Goal: Navigation & Orientation: Find specific page/section

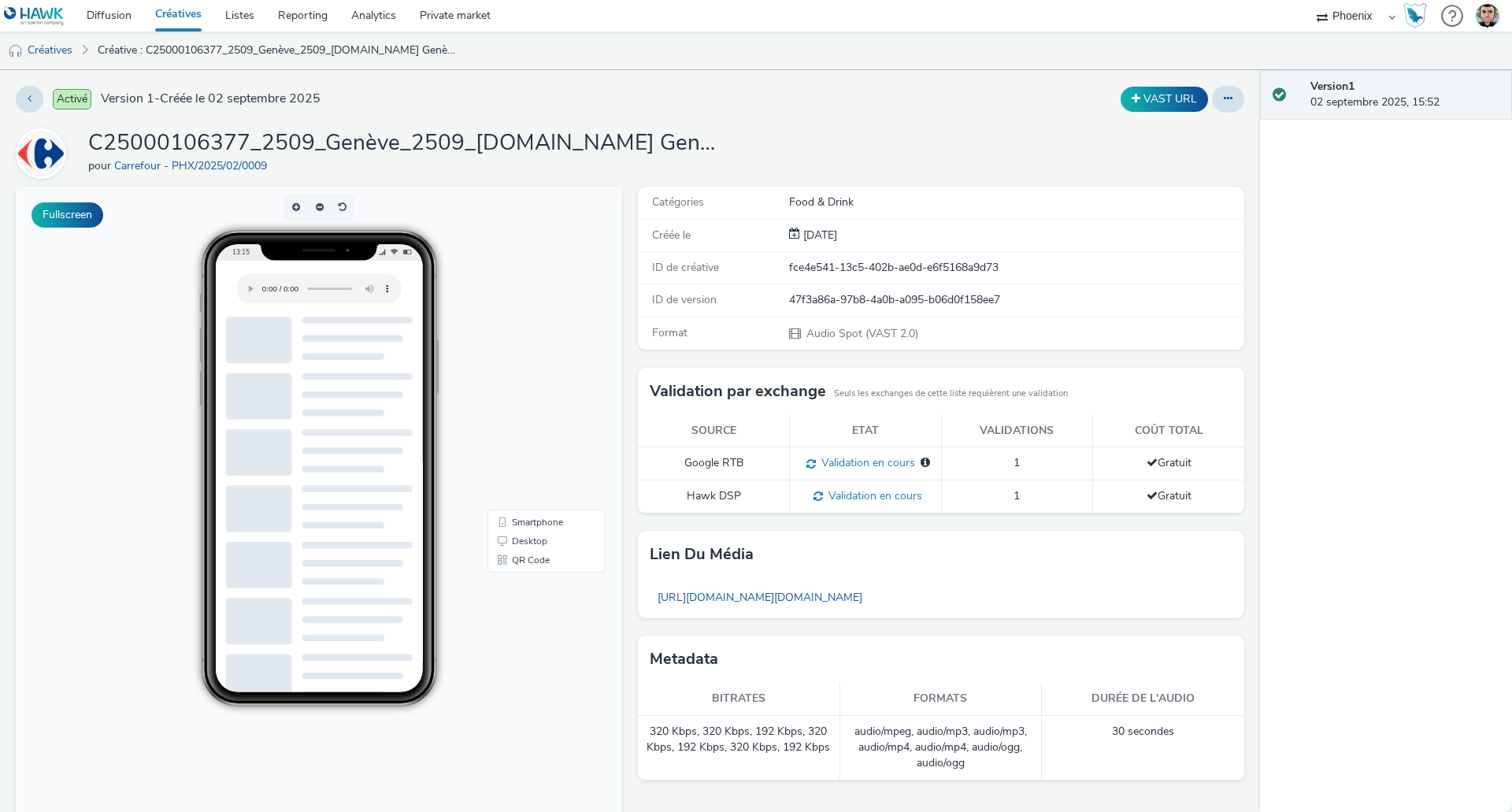
click at [830, 148] on div "C25000106377_2509_Genève_2509_So.bio Genève_Renfort Rentrée_Audio Digital__Awar…" at bounding box center [630, 153] width 1229 height 50
click at [927, 124] on div "Activé Version 1 - Créée le 02 septembre 2025 VAST URL C25000106377_2509_Genève…" at bounding box center [630, 441] width 1260 height 741
click at [115, 21] on link "Diffusion" at bounding box center [110, 16] width 69 height 32
